Goal: Task Accomplishment & Management: Use online tool/utility

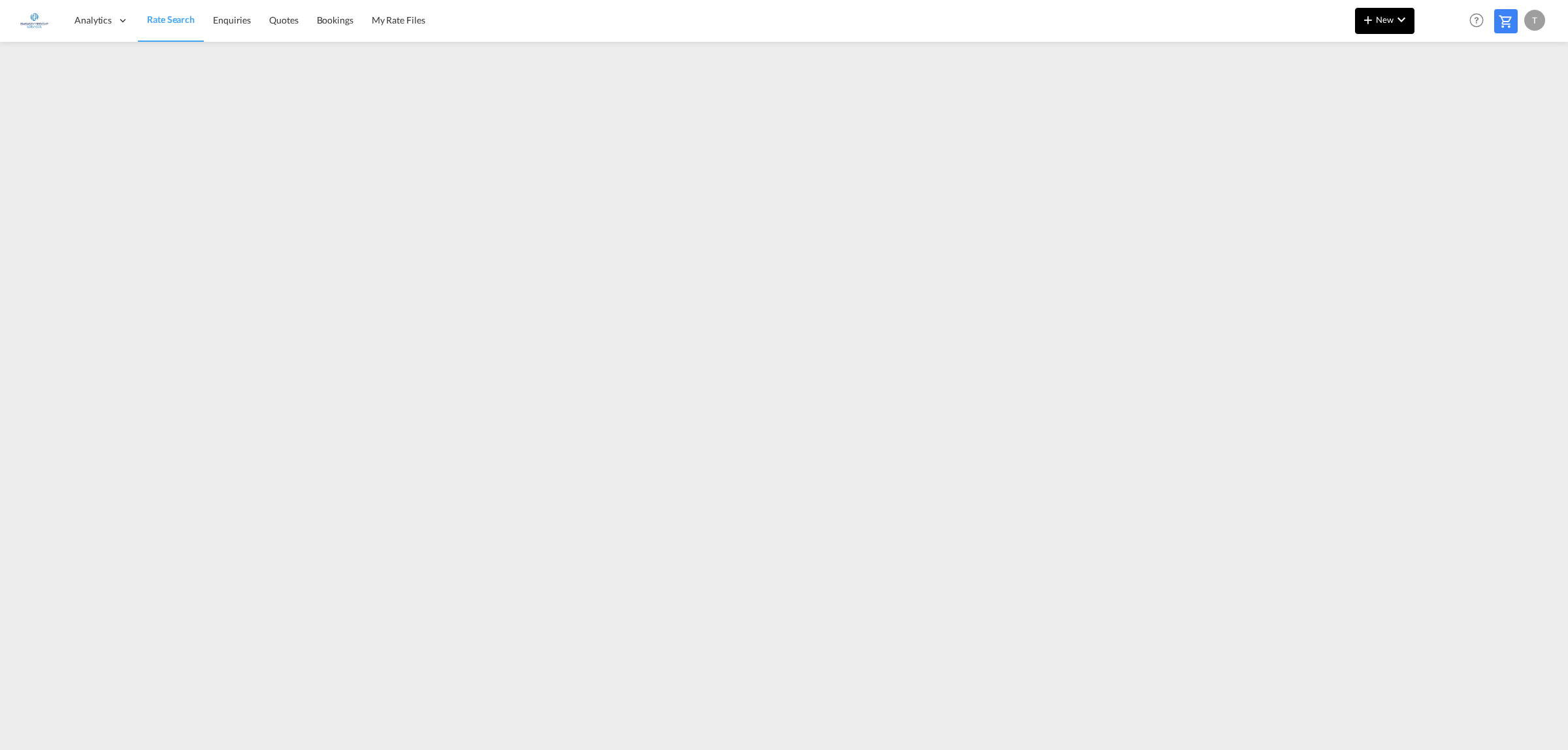
click at [1385, 11] on button "New" at bounding box center [1384, 21] width 59 height 26
click at [1365, 49] on div "Rates" at bounding box center [1369, 55] width 52 height 33
click at [1471, 101] on div "Ratesheet" at bounding box center [1455, 98] width 49 height 33
click at [1388, 19] on span "New" at bounding box center [1385, 20] width 49 height 11
click at [1359, 50] on span "Rates" at bounding box center [1351, 55] width 16 height 26
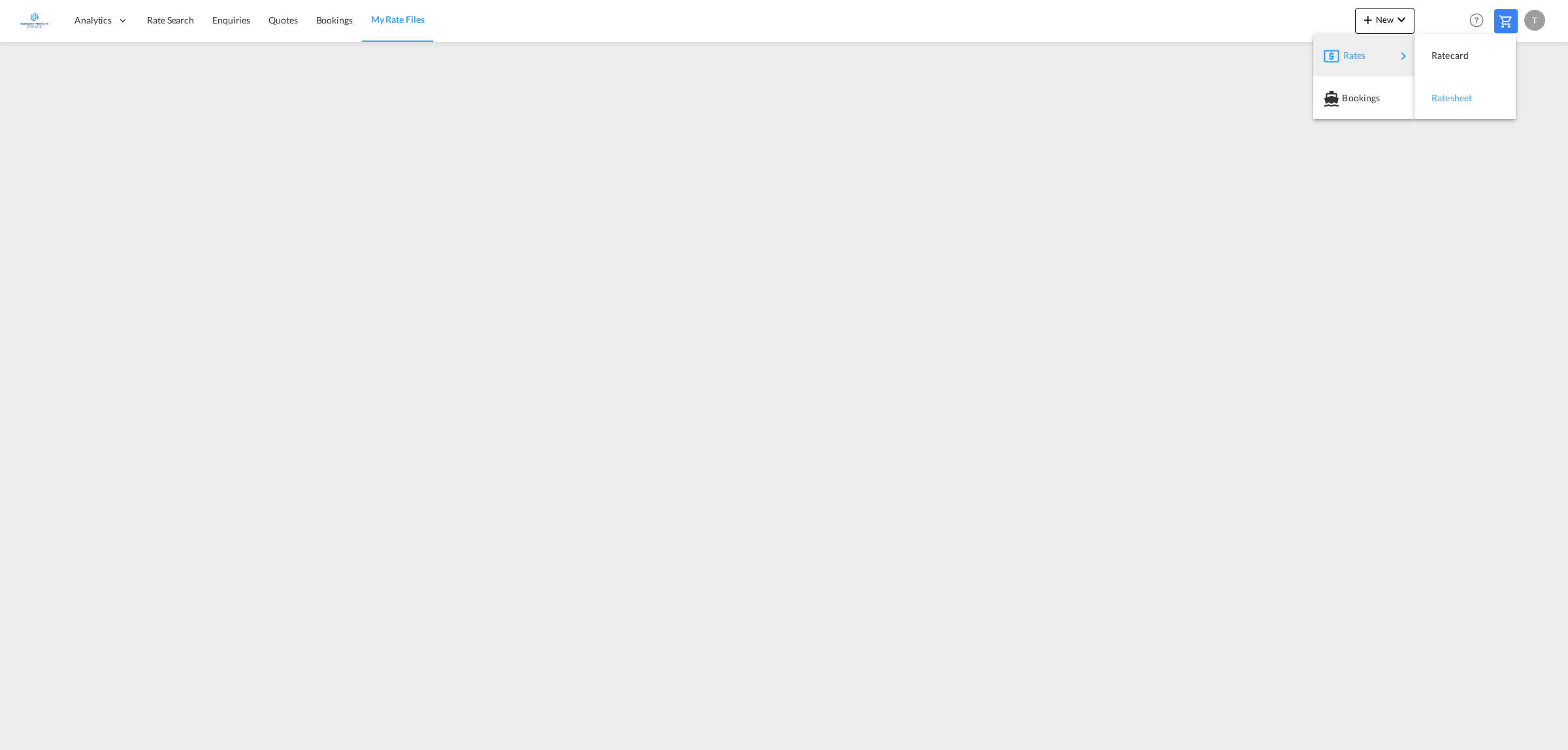
click at [1445, 95] on span "Ratesheet" at bounding box center [1439, 98] width 15 height 26
drag, startPoint x: 166, startPoint y: 18, endPoint x: 168, endPoint y: 37, distance: 19.1
click at [167, 17] on span "Rate Search" at bounding box center [170, 20] width 47 height 11
